Goal: Transaction & Acquisition: Purchase product/service

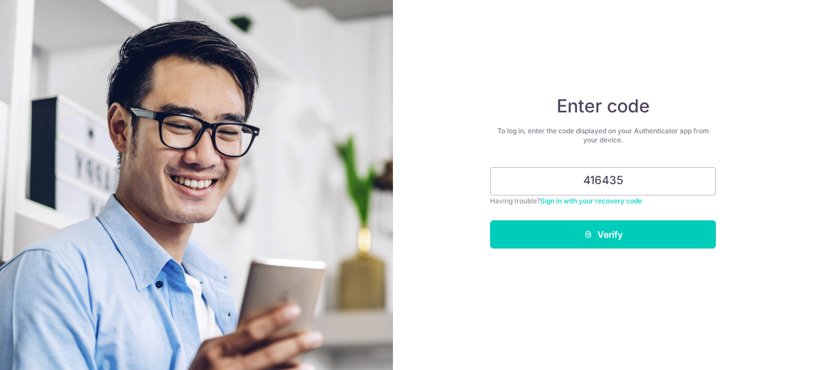
type input "416435"
click at [490, 220] on button "Verify" at bounding box center [603, 234] width 226 height 28
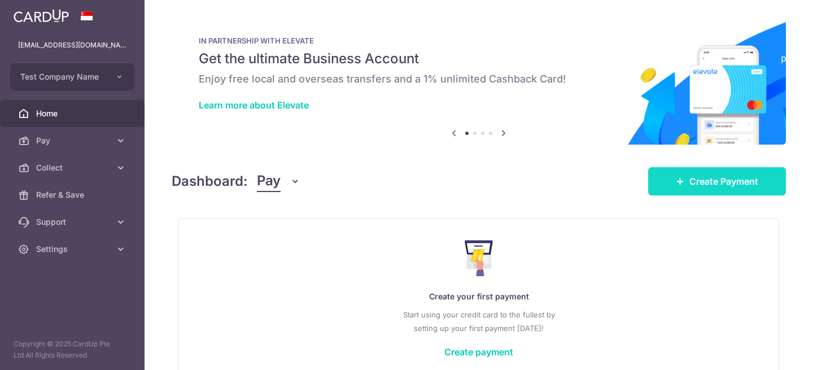
click at [731, 186] on span "Create Payment" at bounding box center [723, 181] width 69 height 14
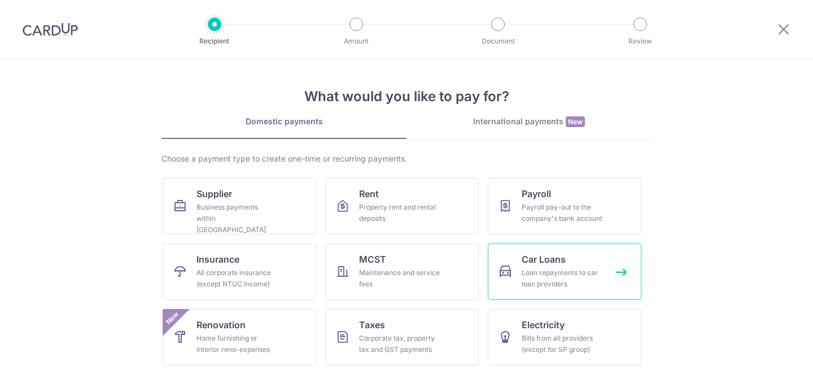
click at [557, 284] on div "Loan repayments to car loan providers" at bounding box center [561, 278] width 81 height 23
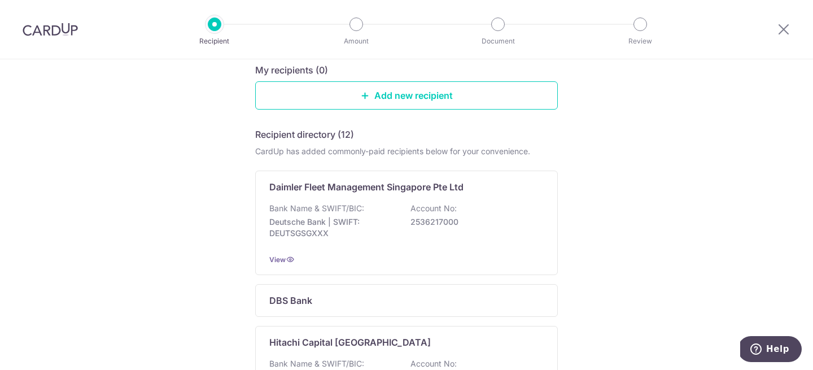
scroll to position [138, 0]
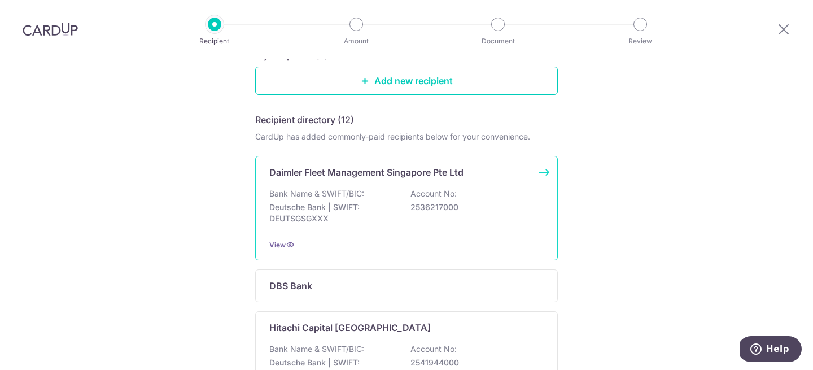
click at [375, 190] on div "Bank Name & SWIFT/BIC: Deutsche Bank | SWIFT: DEUTSGSGXXX Account No: 2536217000" at bounding box center [406, 209] width 274 height 42
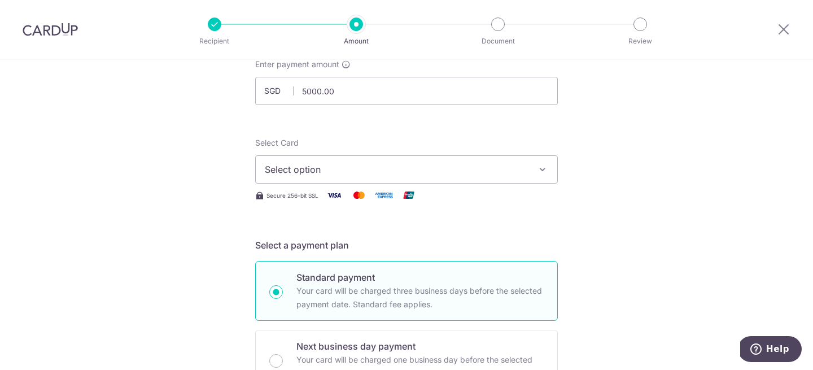
scroll to position [89, 0]
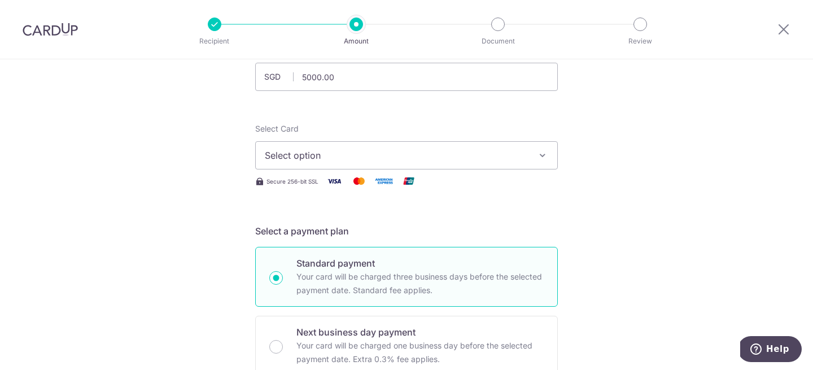
click at [308, 159] on span "Select option" at bounding box center [396, 155] width 263 height 14
type input "5,000.00"
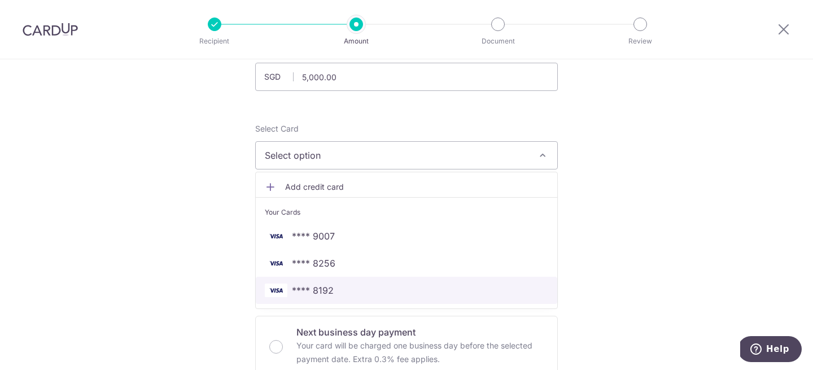
click at [338, 286] on span "**** 8192" at bounding box center [406, 290] width 283 height 14
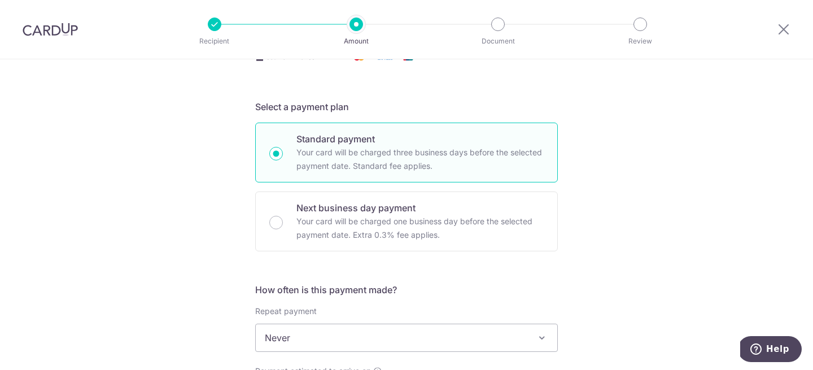
scroll to position [260, 0]
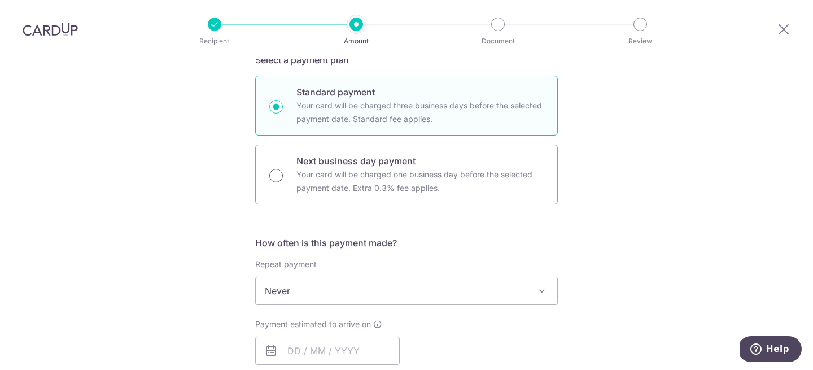
click at [278, 178] on input "Next business day payment Your card will be charged one business day before the…" at bounding box center [276, 176] width 14 height 14
radio input "true"
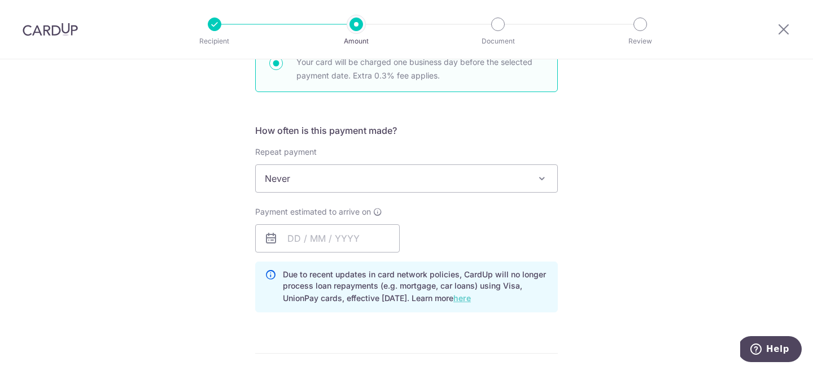
scroll to position [409, 0]
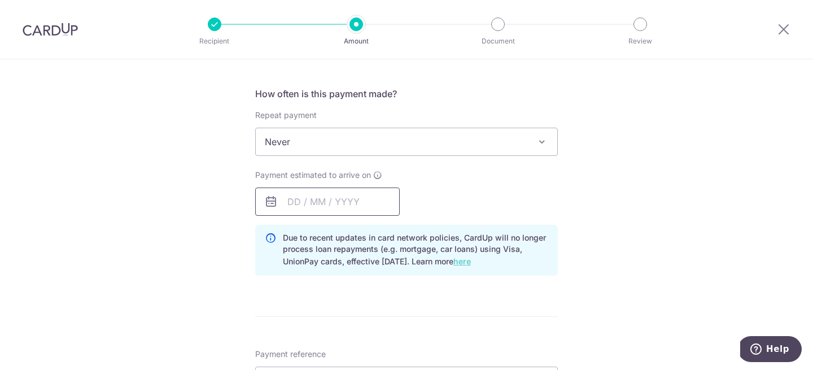
click at [320, 205] on input "text" at bounding box center [327, 201] width 144 height 28
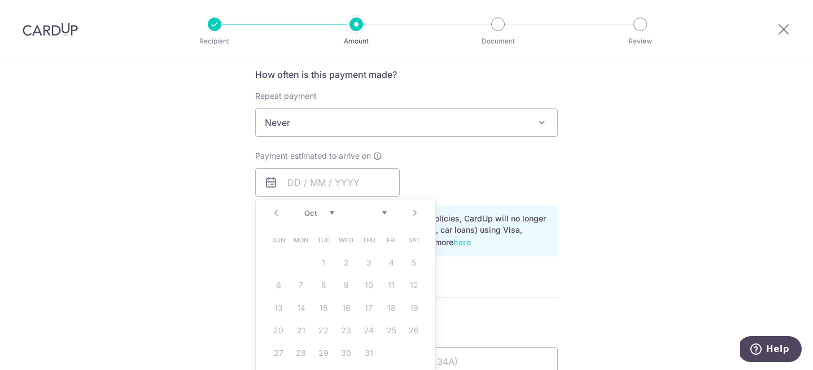
click at [441, 170] on div "Payment estimated to arrive on Prev Next Jan Feb Mar Apr May Jun Jul Aug Sep Oc…" at bounding box center [406, 173] width 316 height 46
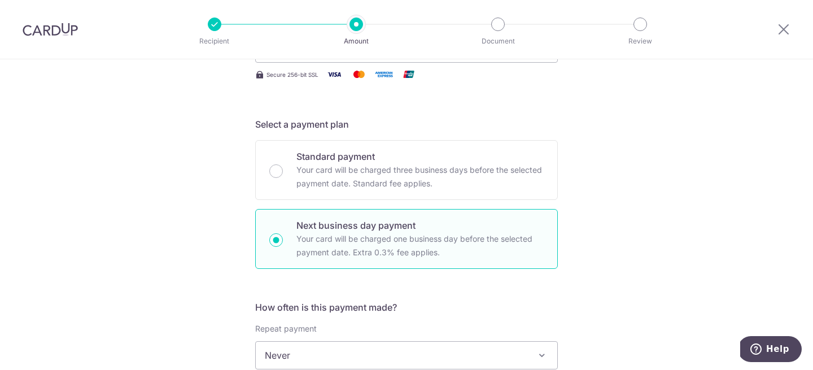
scroll to position [29, 0]
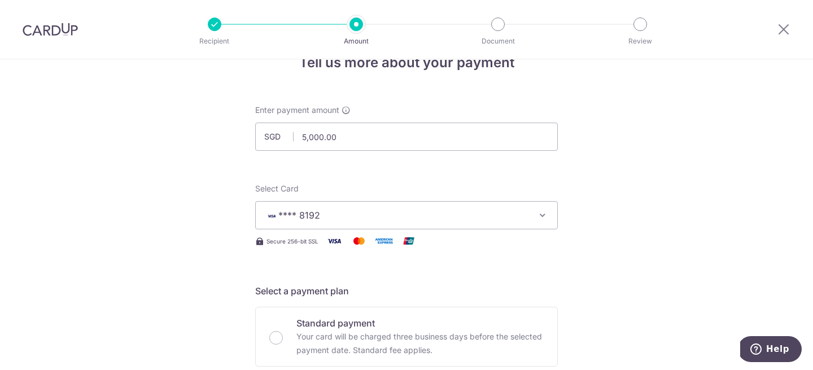
click at [344, 212] on span "**** 8192" at bounding box center [396, 215] width 263 height 14
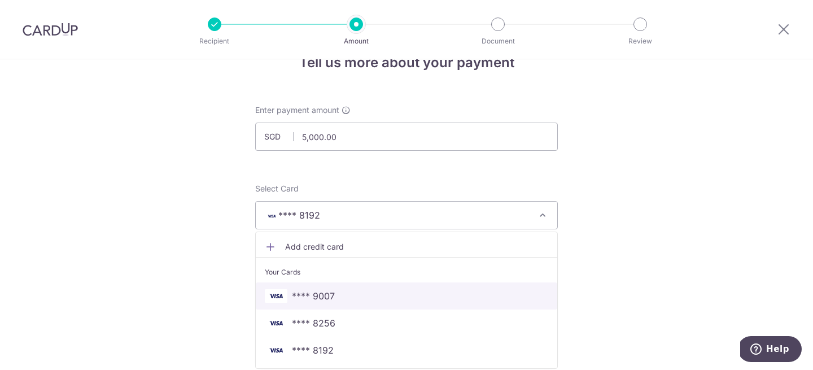
scroll to position [107, 0]
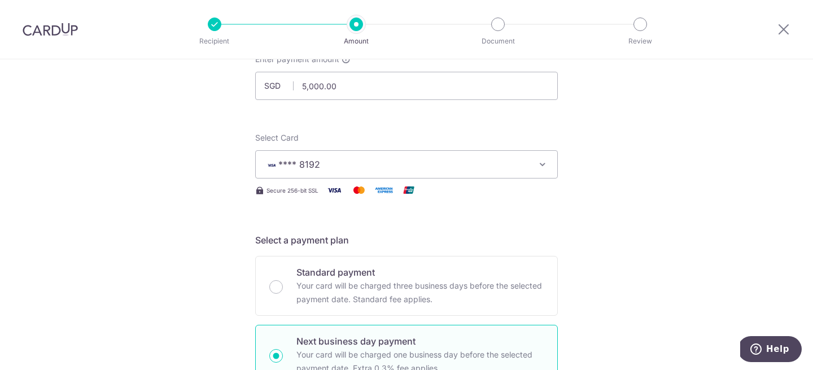
scroll to position [80, 0]
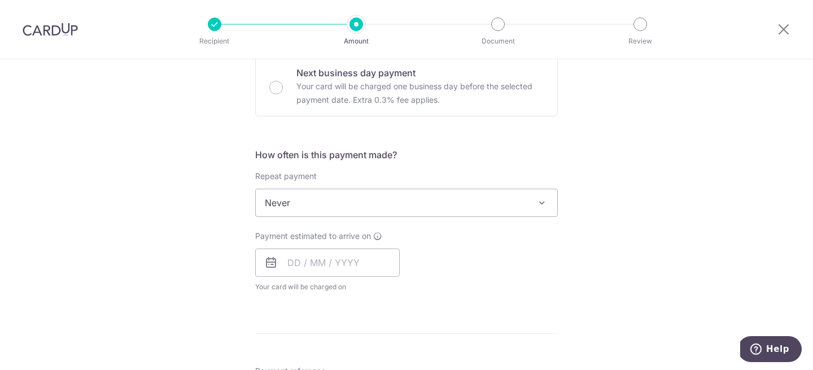
scroll to position [368, 0]
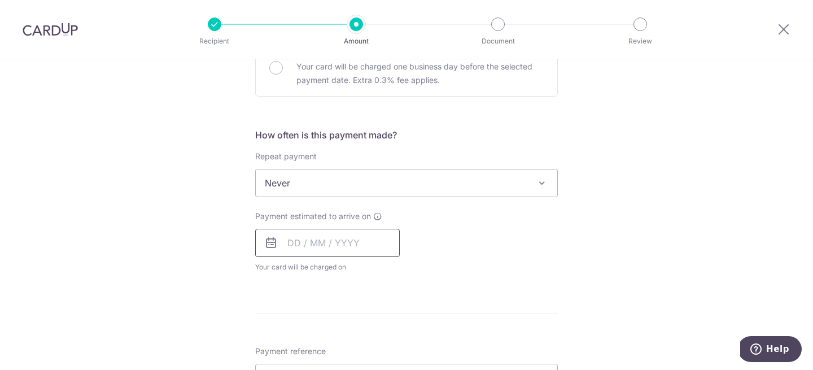
click at [328, 255] on input "text" at bounding box center [327, 243] width 144 height 28
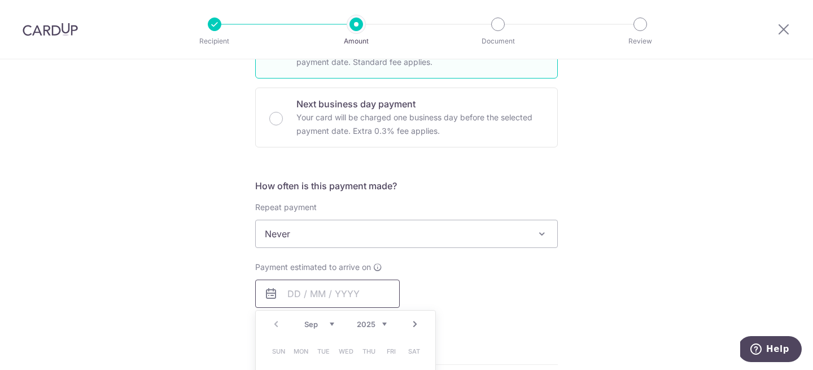
scroll to position [288, 0]
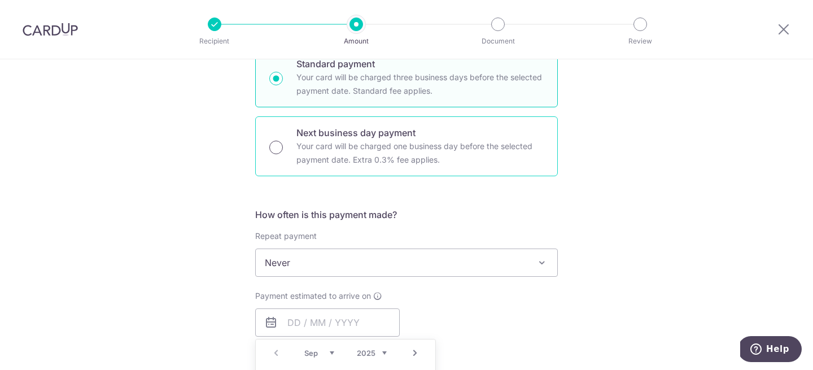
click at [278, 145] on input "Next business day payment Your card will be charged one business day before the…" at bounding box center [276, 147] width 14 height 14
radio input "true"
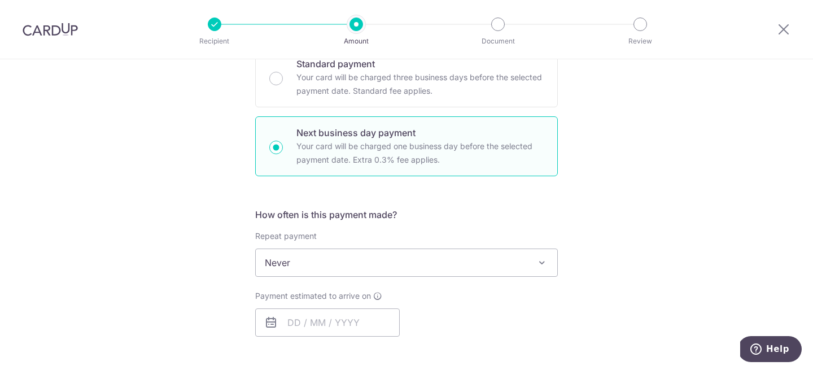
scroll to position [527, 0]
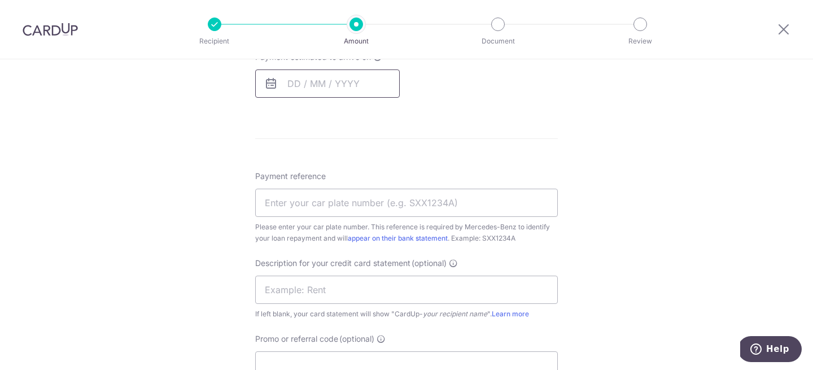
click at [308, 87] on input "text" at bounding box center [327, 83] width 144 height 28
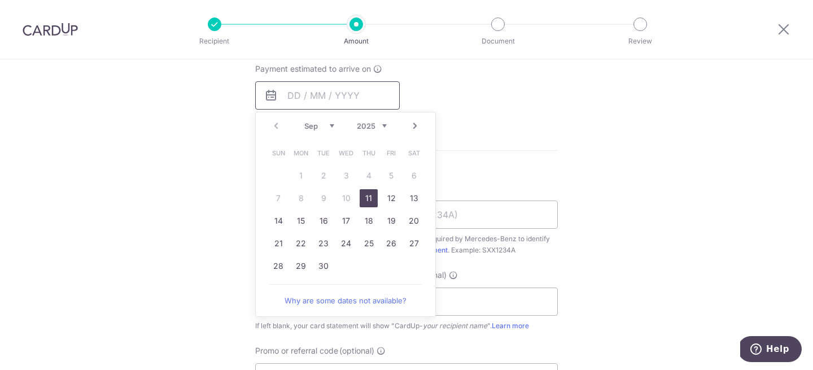
scroll to position [513, 0]
click at [516, 171] on form "Enter payment amount SGD Select Card Select option Add credit card Your Cards *…" at bounding box center [406, 95] width 302 height 951
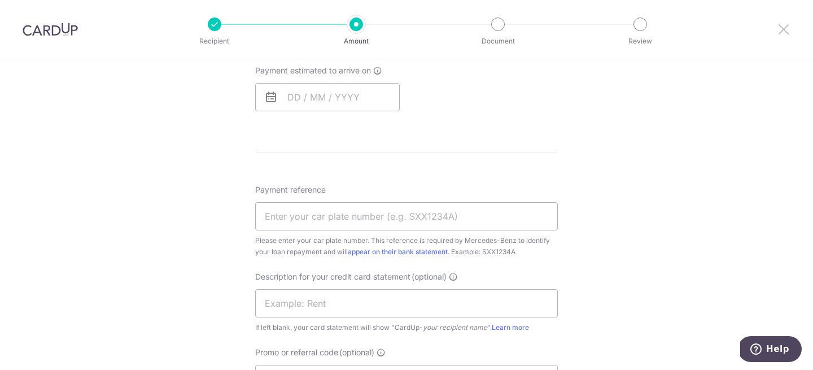
click at [784, 27] on icon at bounding box center [783, 29] width 14 height 14
